Goal: Information Seeking & Learning: Learn about a topic

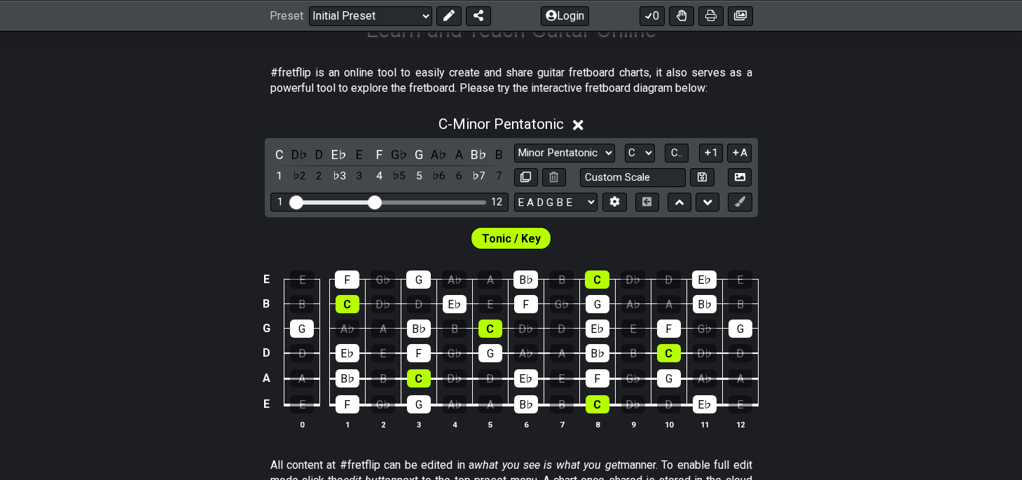
scroll to position [309, 0]
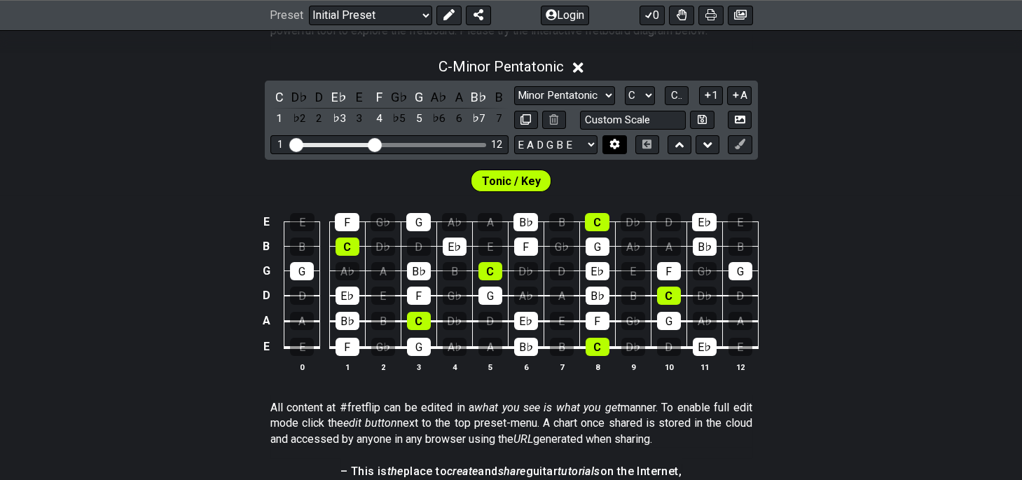
click at [609, 141] on icon at bounding box center [614, 144] width 11 height 11
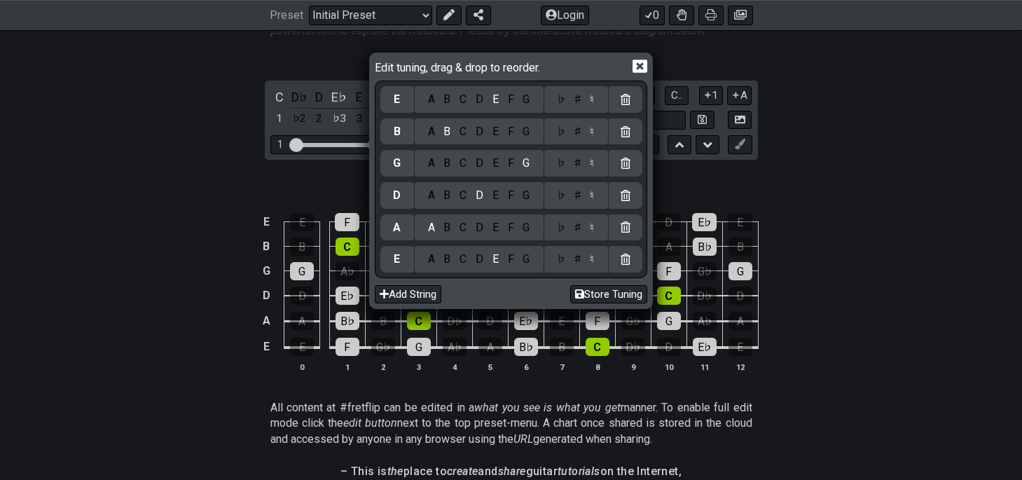
click at [638, 66] on icon at bounding box center [640, 66] width 15 height 15
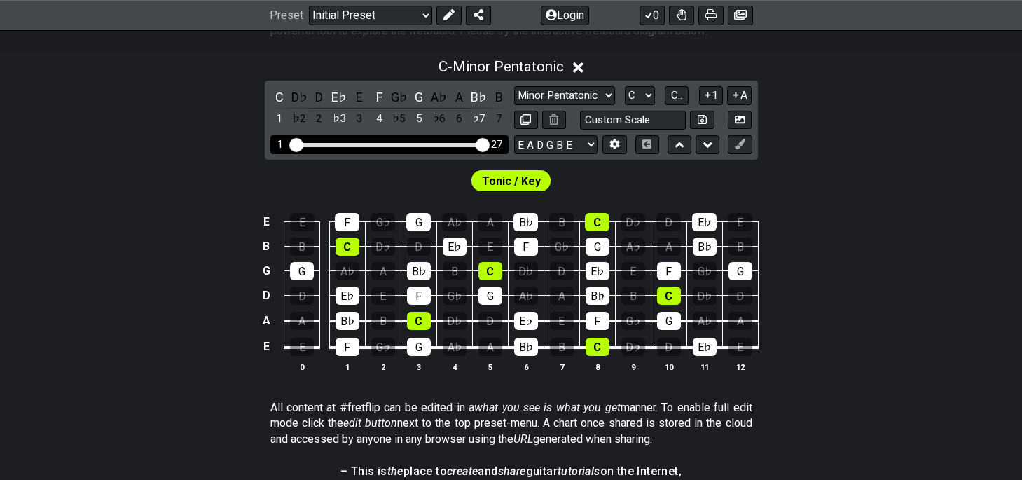
drag, startPoint x: 380, startPoint y: 139, endPoint x: 481, endPoint y: 146, distance: 100.4
click at [481, 144] on input "Visible fret range" at bounding box center [389, 144] width 199 height 0
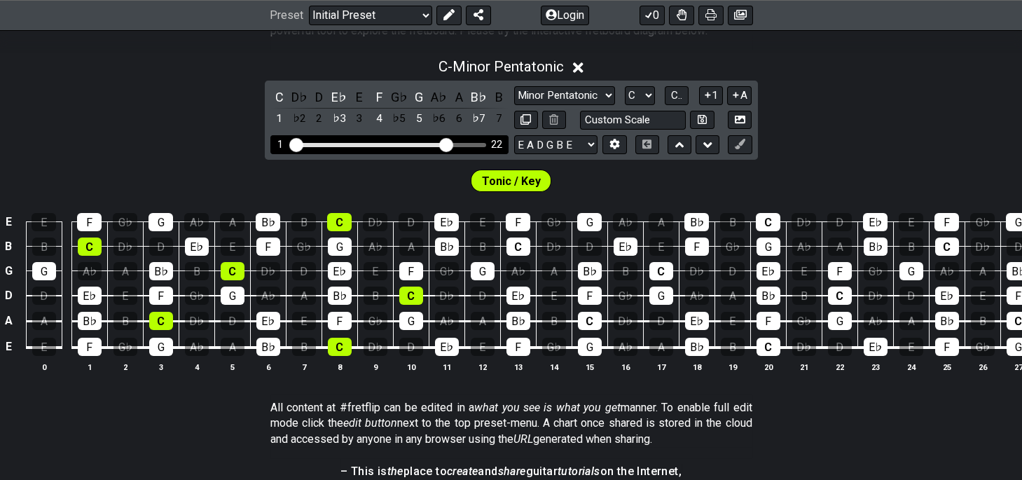
drag, startPoint x: 482, startPoint y: 142, endPoint x: 449, endPoint y: 141, distance: 32.9
click at [449, 144] on input "Visible fret range" at bounding box center [389, 144] width 199 height 0
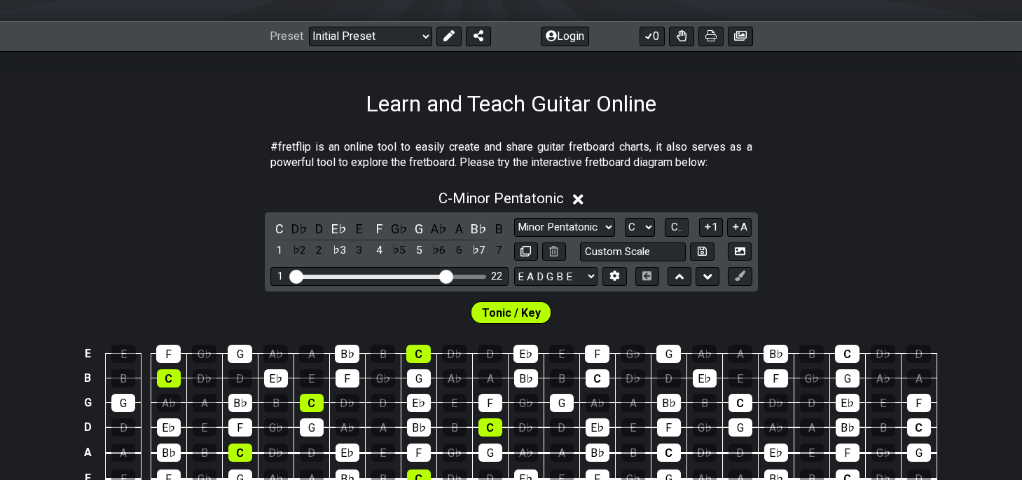
scroll to position [154, 0]
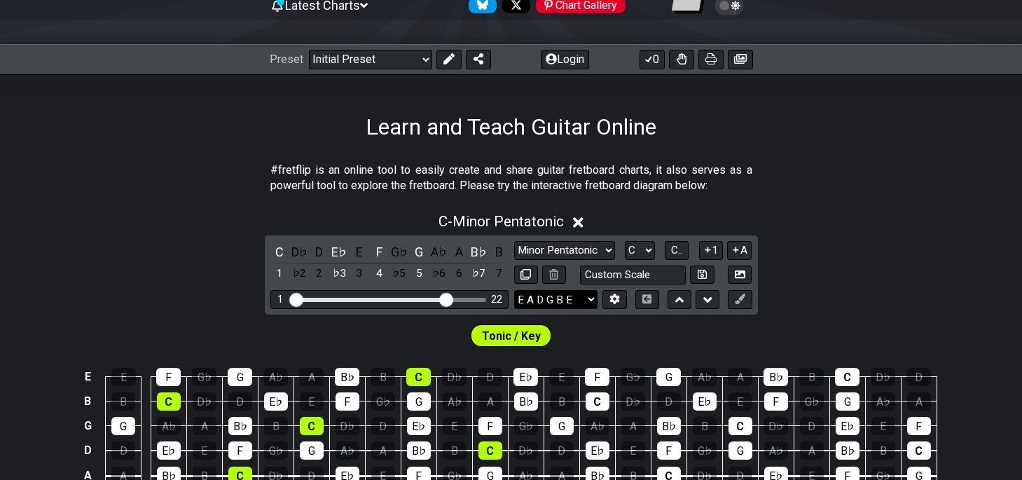
click at [514, 290] on select "E A D G B E E A D G B E E A D G B E B E A D F♯ B A D G C E A D A D G B E E♭ A♭ …" at bounding box center [555, 299] width 83 height 19
click at [887, 281] on div "C - Minor Pentatonic C D♭ D E♭ E F G♭ G A♭ A B♭ B 1 ♭2 2 ♭3 3 4 ♭5 5 ♭6 6 ♭7 7 …" at bounding box center [511, 376] width 1022 height 342
click at [679, 247] on span "C.." at bounding box center [676, 250] width 11 height 13
click at [678, 247] on span "1..7" at bounding box center [676, 250] width 17 height 13
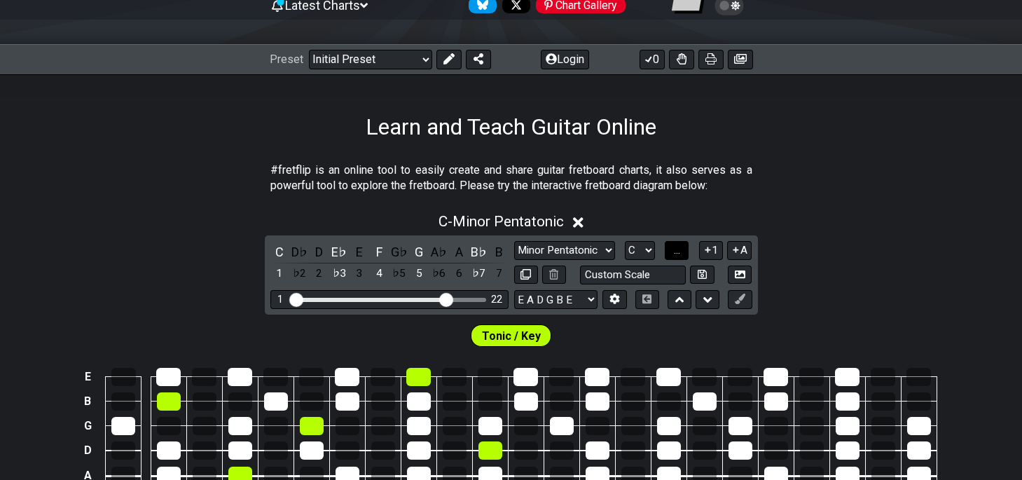
click at [677, 247] on span "..." at bounding box center [677, 250] width 6 height 13
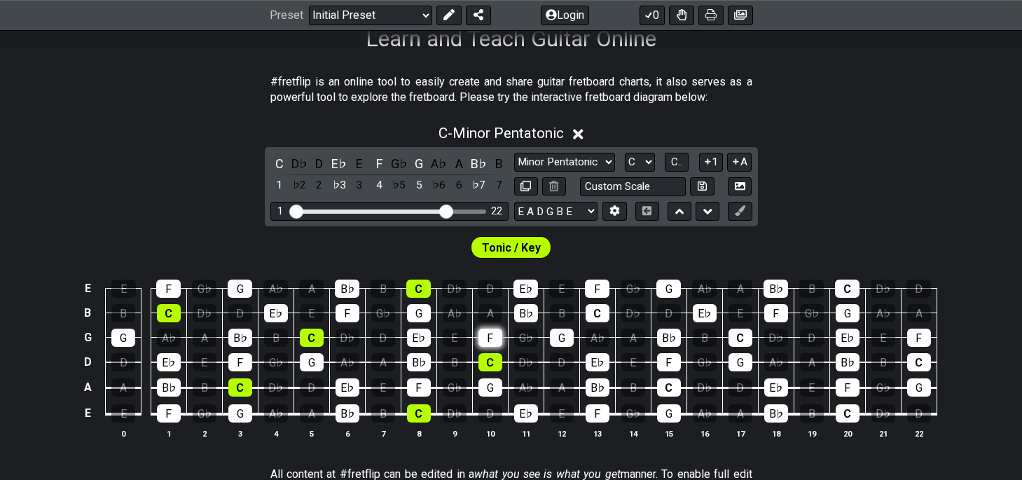
scroll to position [0, 0]
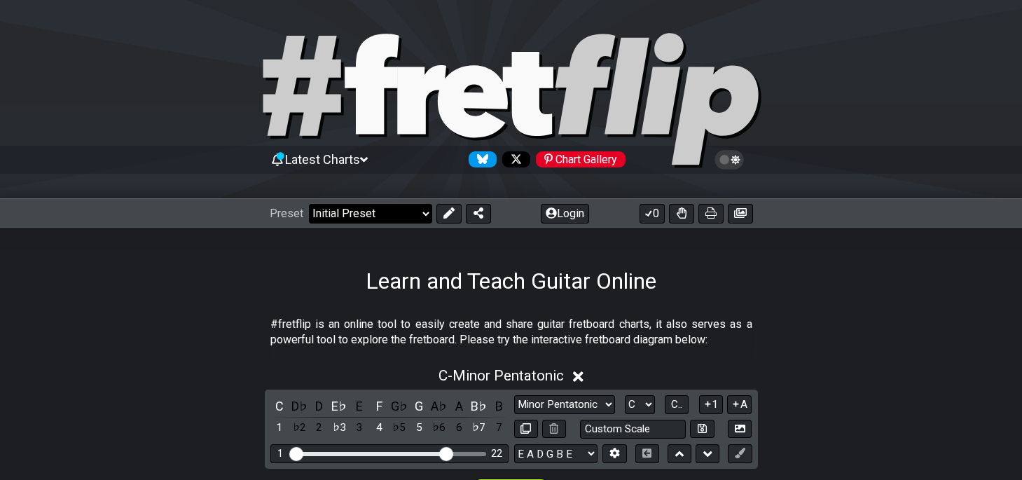
click at [309, 204] on select "Welcome to #fretflip! Initial Preset Custom Preset Minor Pentatonic Major Penta…" at bounding box center [370, 214] width 123 height 20
click option "The CAGED System" at bounding box center [0, 0] width 0 height 0
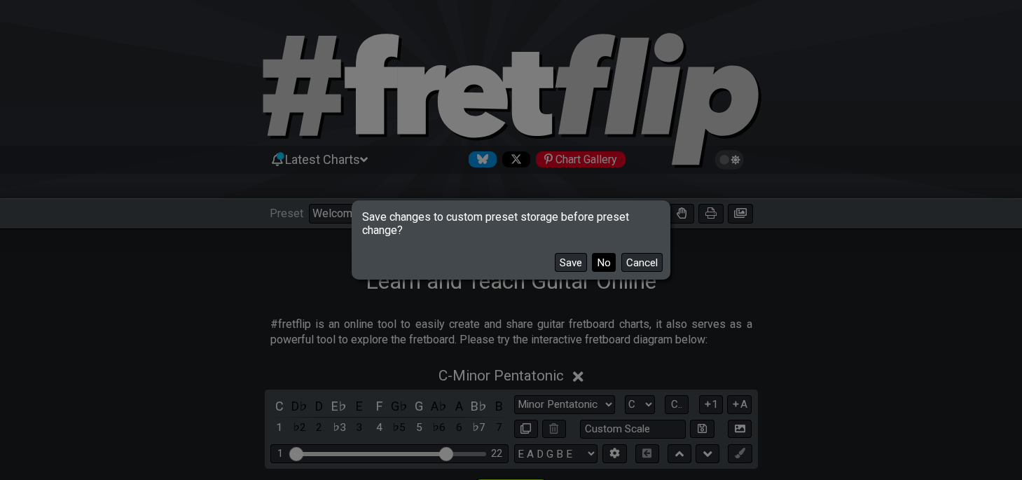
click at [606, 264] on button "No" at bounding box center [604, 262] width 24 height 19
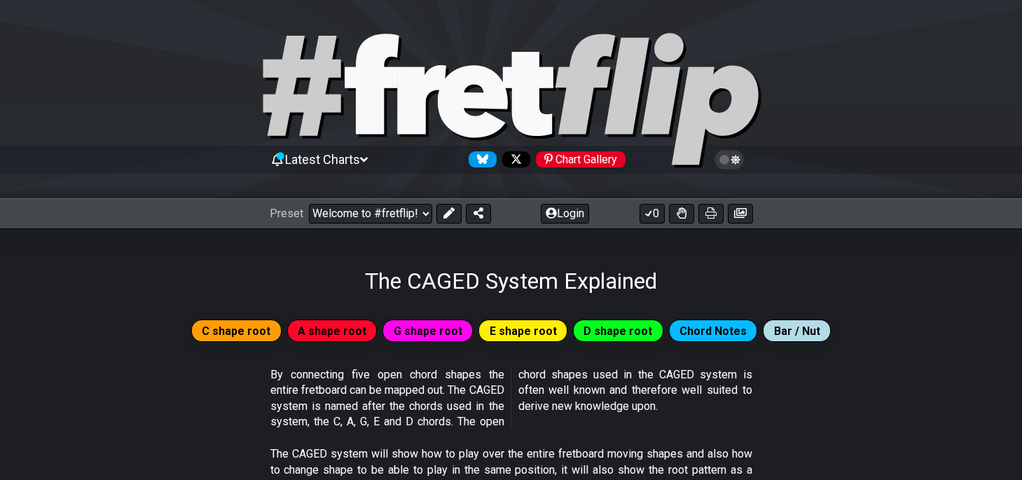
select select "/the-caged-system"
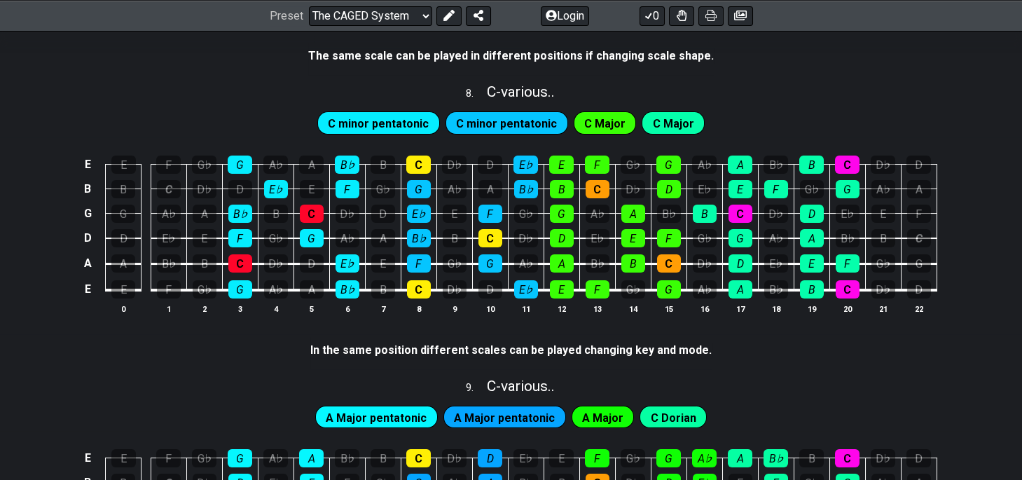
scroll to position [1564, 0]
